Goal: Check status: Check status

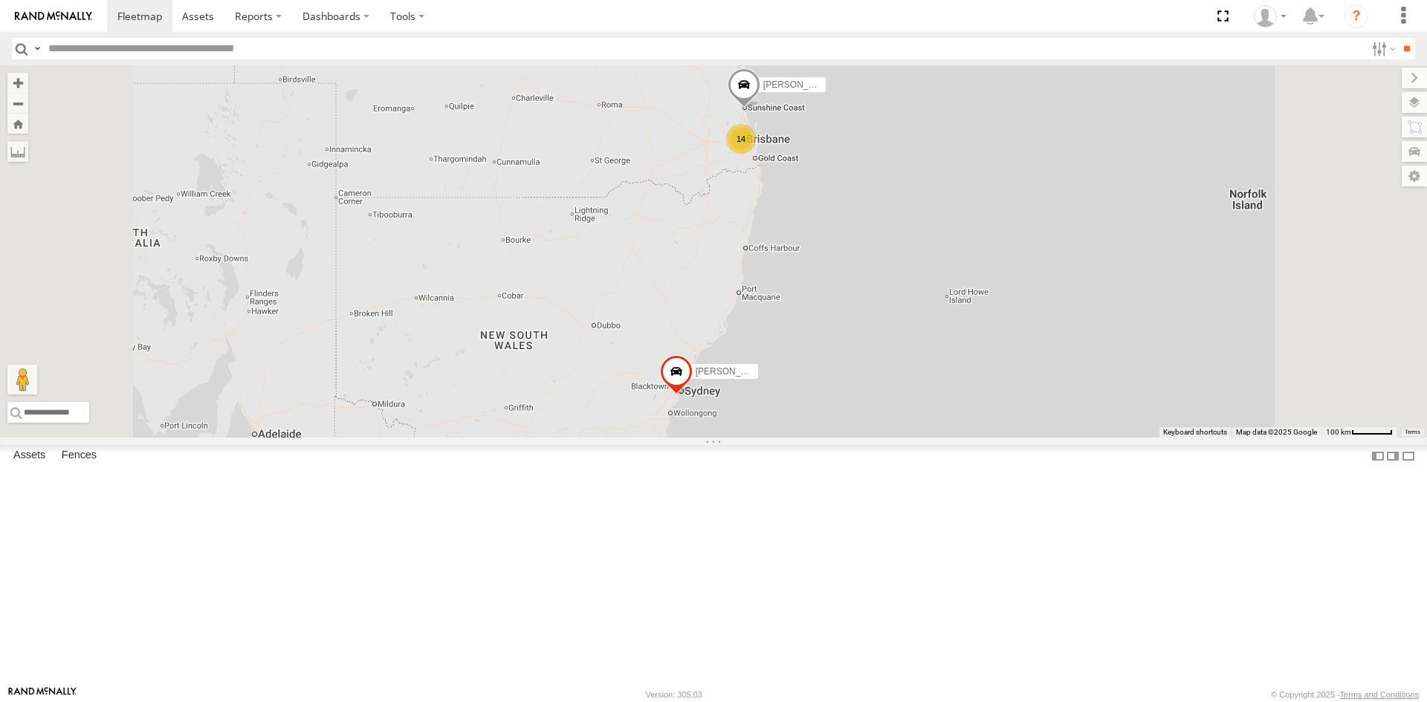
click at [0, 0] on div "[PERSON_NAME] - 571IW2" at bounding box center [0, 0] width 0 height 0
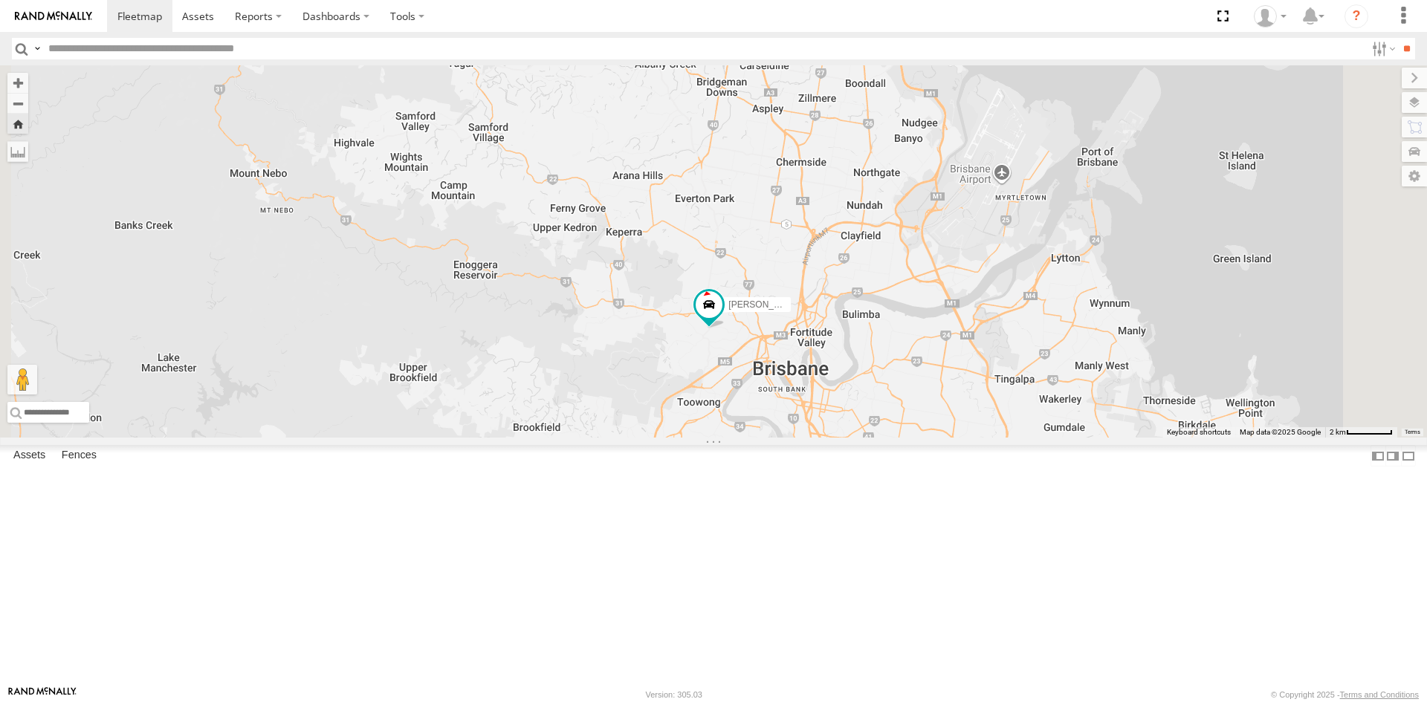
drag, startPoint x: 915, startPoint y: 490, endPoint x: 867, endPoint y: 467, distance: 53.2
click at [867, 438] on div "[PERSON_NAME] - 571IW2" at bounding box center [713, 251] width 1427 height 372
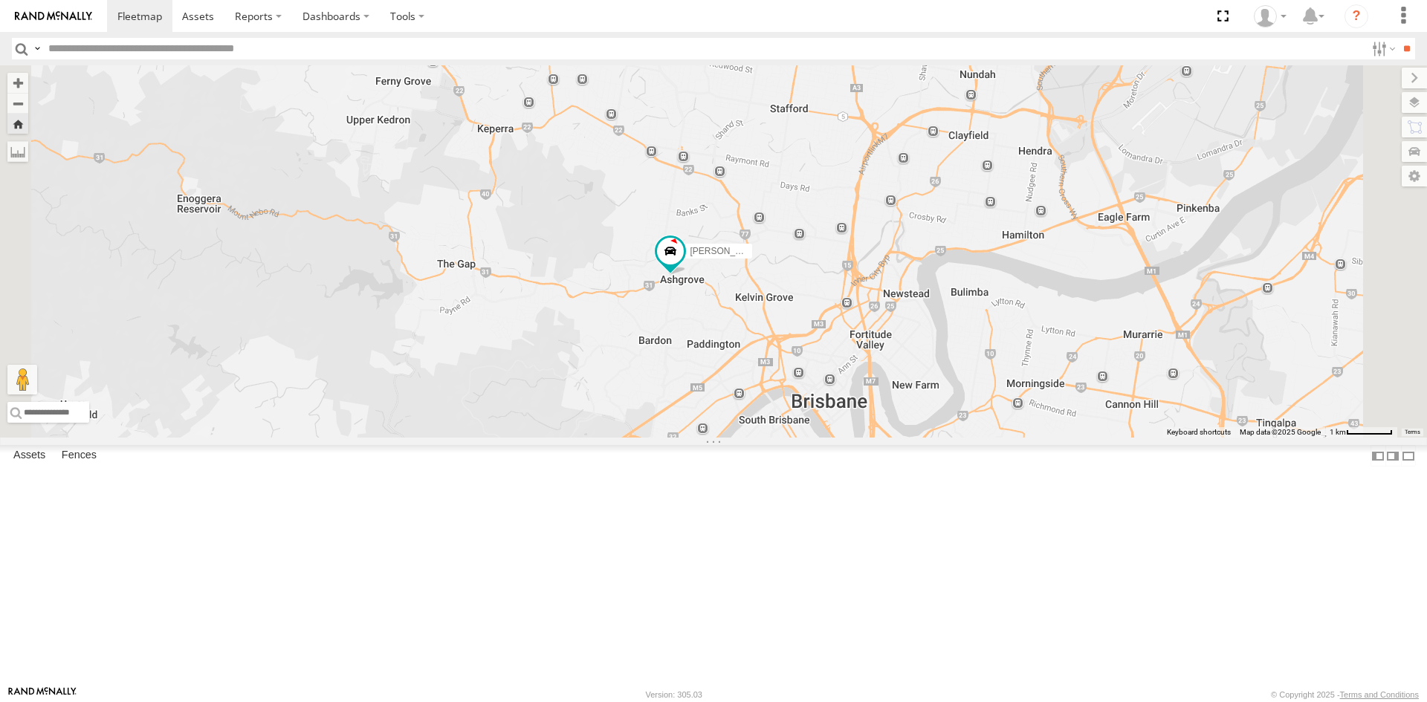
drag, startPoint x: 850, startPoint y: 446, endPoint x: 769, endPoint y: 462, distance: 82.6
click at [769, 438] on div "[PERSON_NAME] - 571IW2" at bounding box center [713, 251] width 1427 height 372
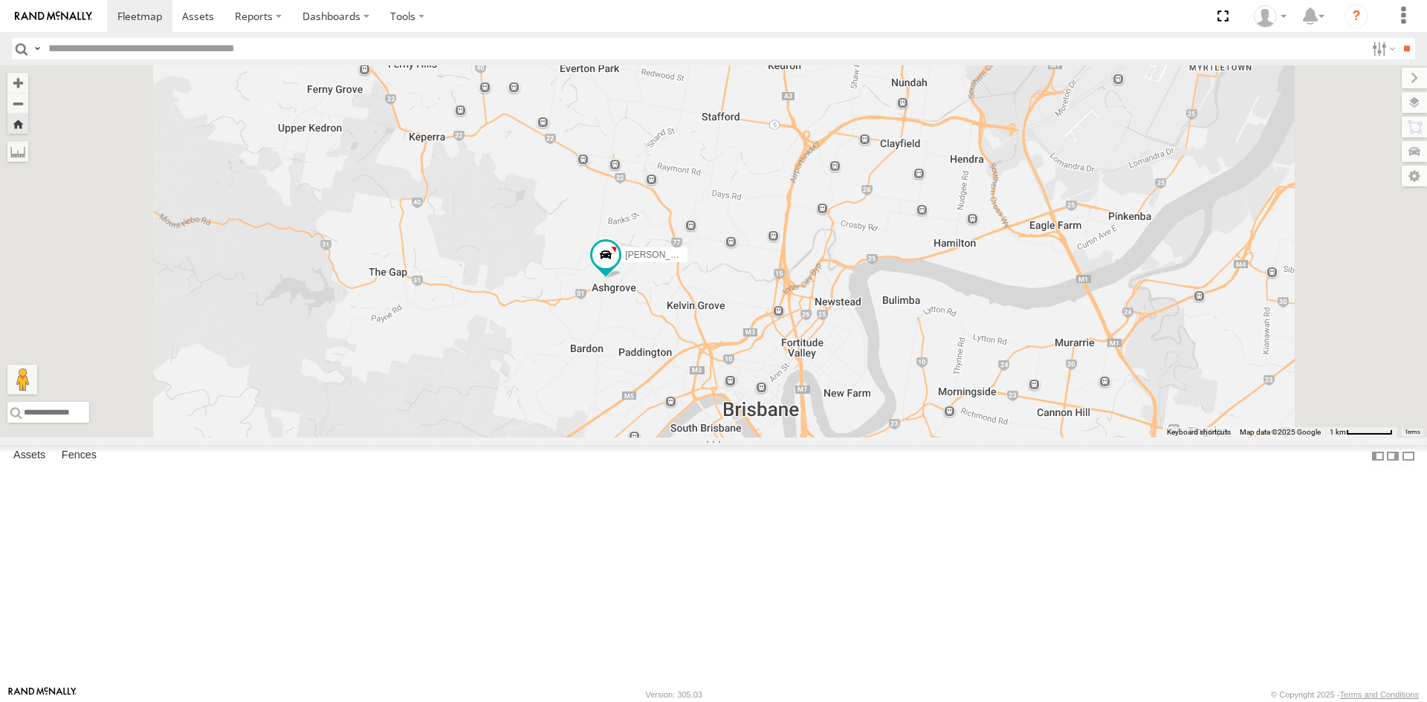
drag, startPoint x: 800, startPoint y: 472, endPoint x: 539, endPoint y: 290, distance: 318.1
click at [764, 438] on div "[PERSON_NAME] - 571IW2" at bounding box center [713, 251] width 1427 height 372
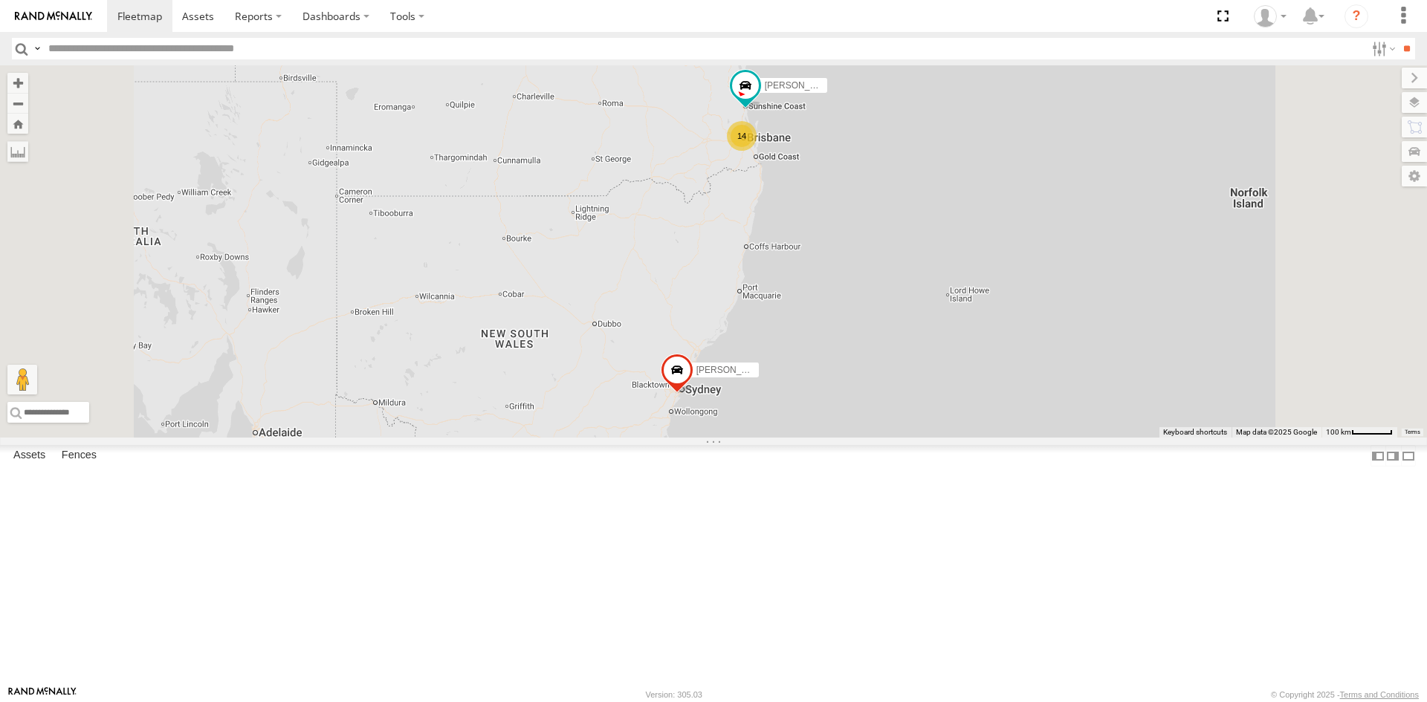
drag, startPoint x: 118, startPoint y: 103, endPoint x: 491, endPoint y: 192, distance: 382.9
click at [0, 0] on div "All Assets" at bounding box center [0, 0] width 0 height 0
